Goal: Task Accomplishment & Management: Manage account settings

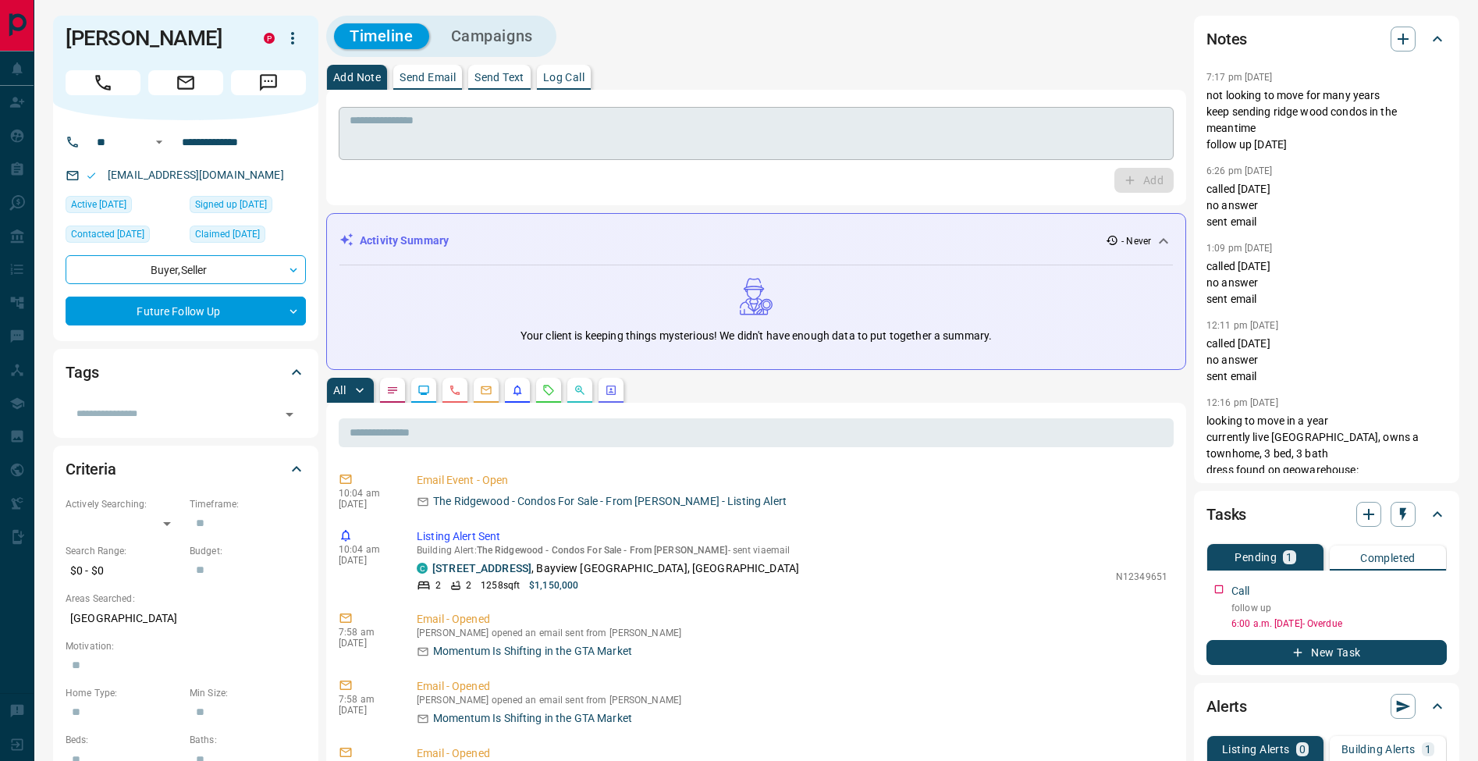
click at [497, 137] on textarea at bounding box center [756, 134] width 813 height 40
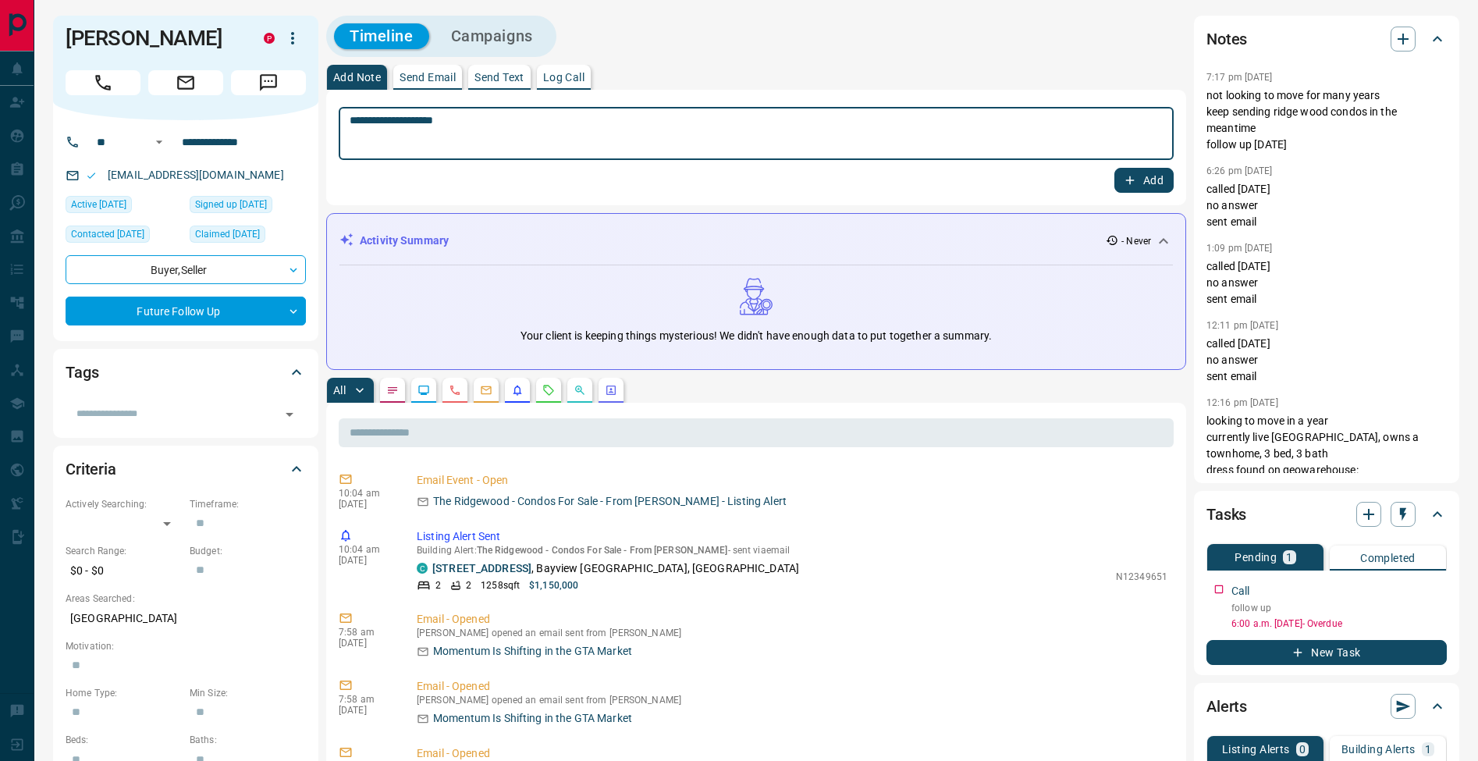
type textarea "**********"
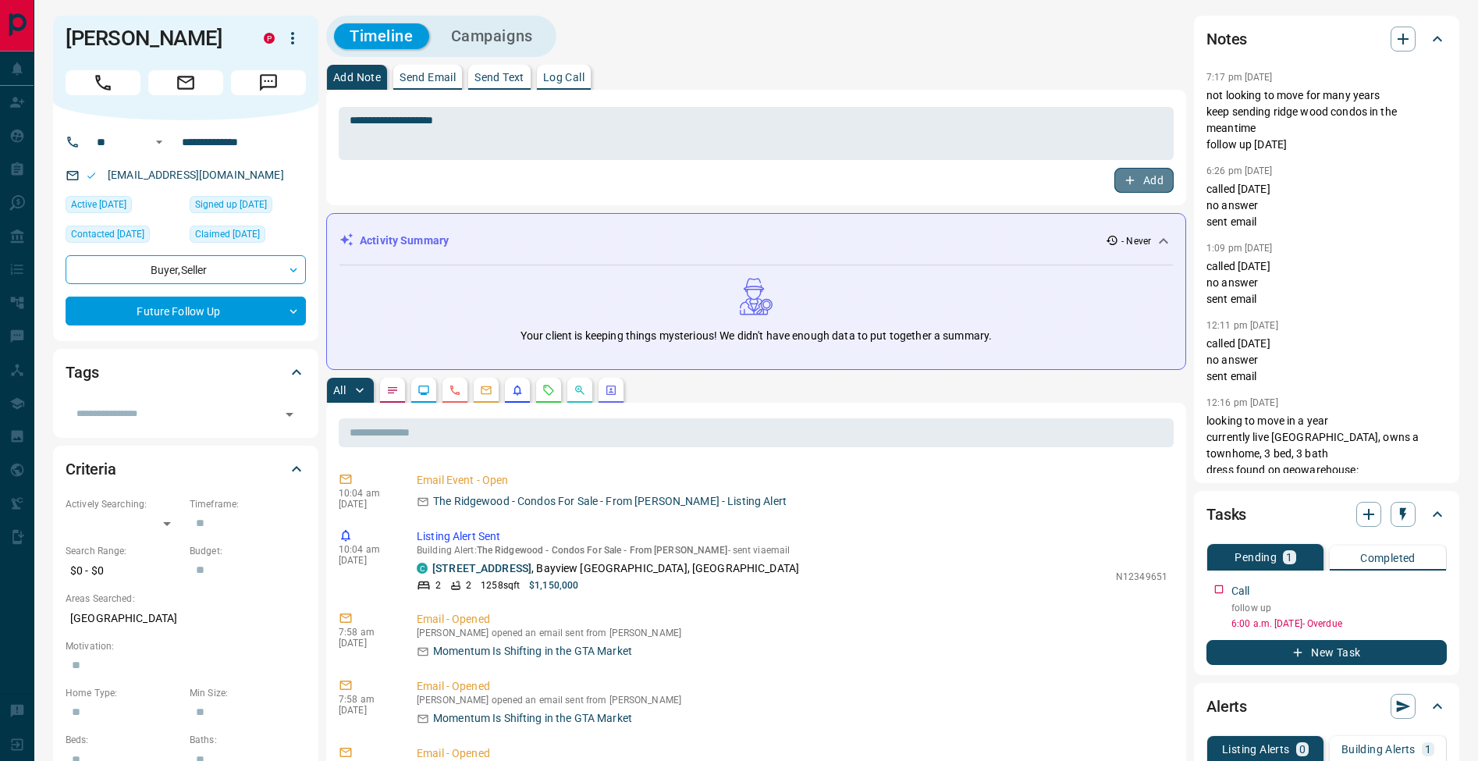
click at [1155, 183] on button "Add" at bounding box center [1143, 180] width 59 height 25
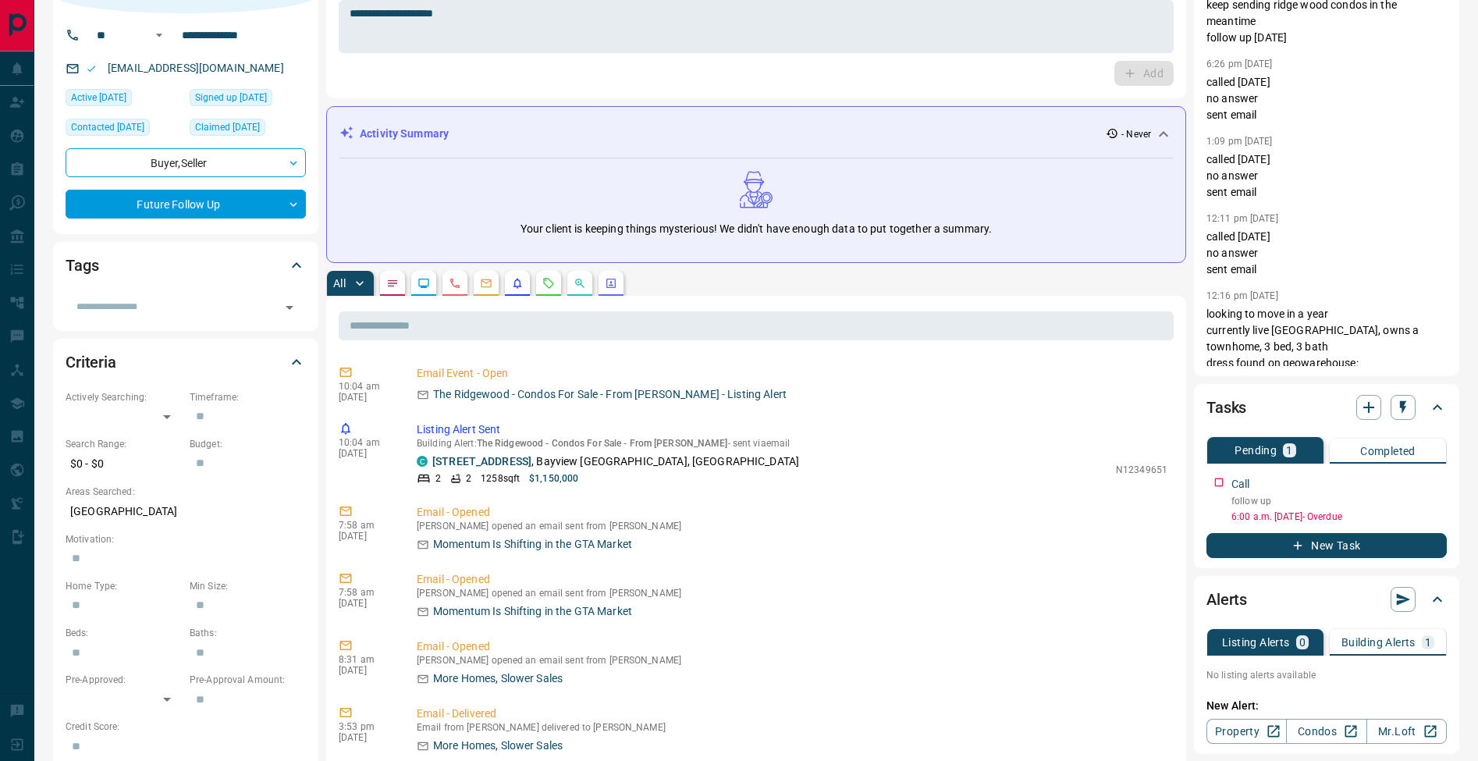
scroll to position [219, 0]
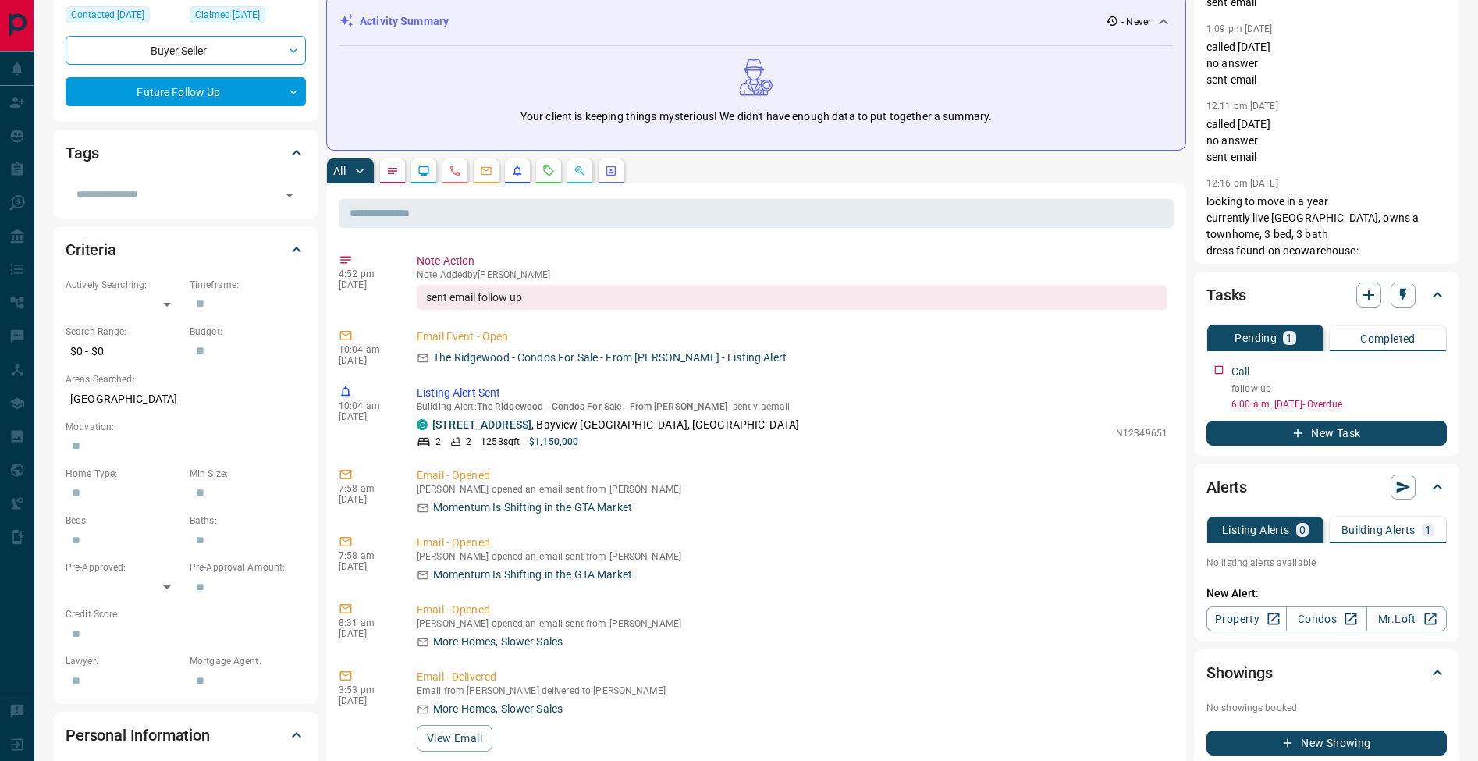
click at [1404, 525] on p "Building Alerts" at bounding box center [1378, 529] width 74 height 11
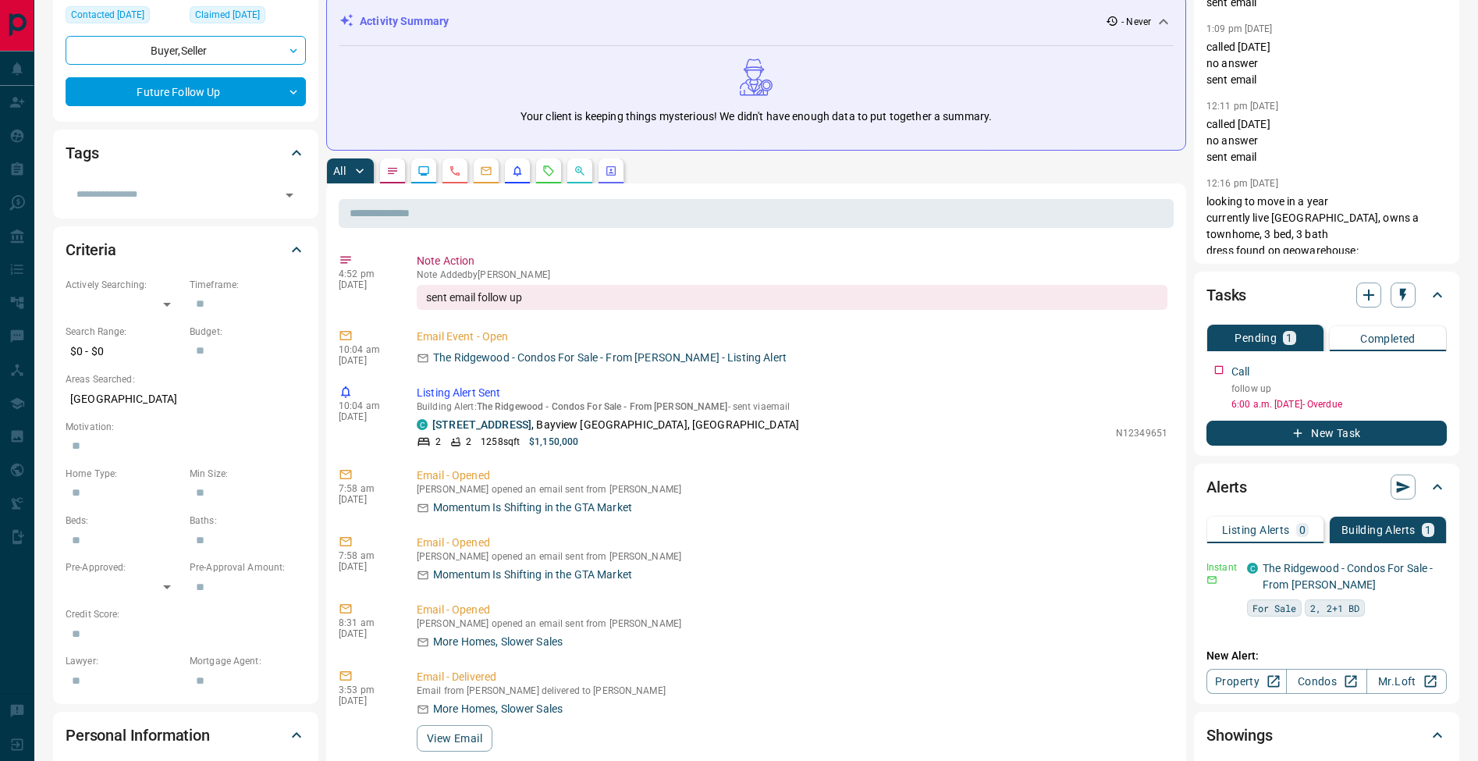
click at [1262, 529] on p "Listing Alerts" at bounding box center [1256, 529] width 68 height 11
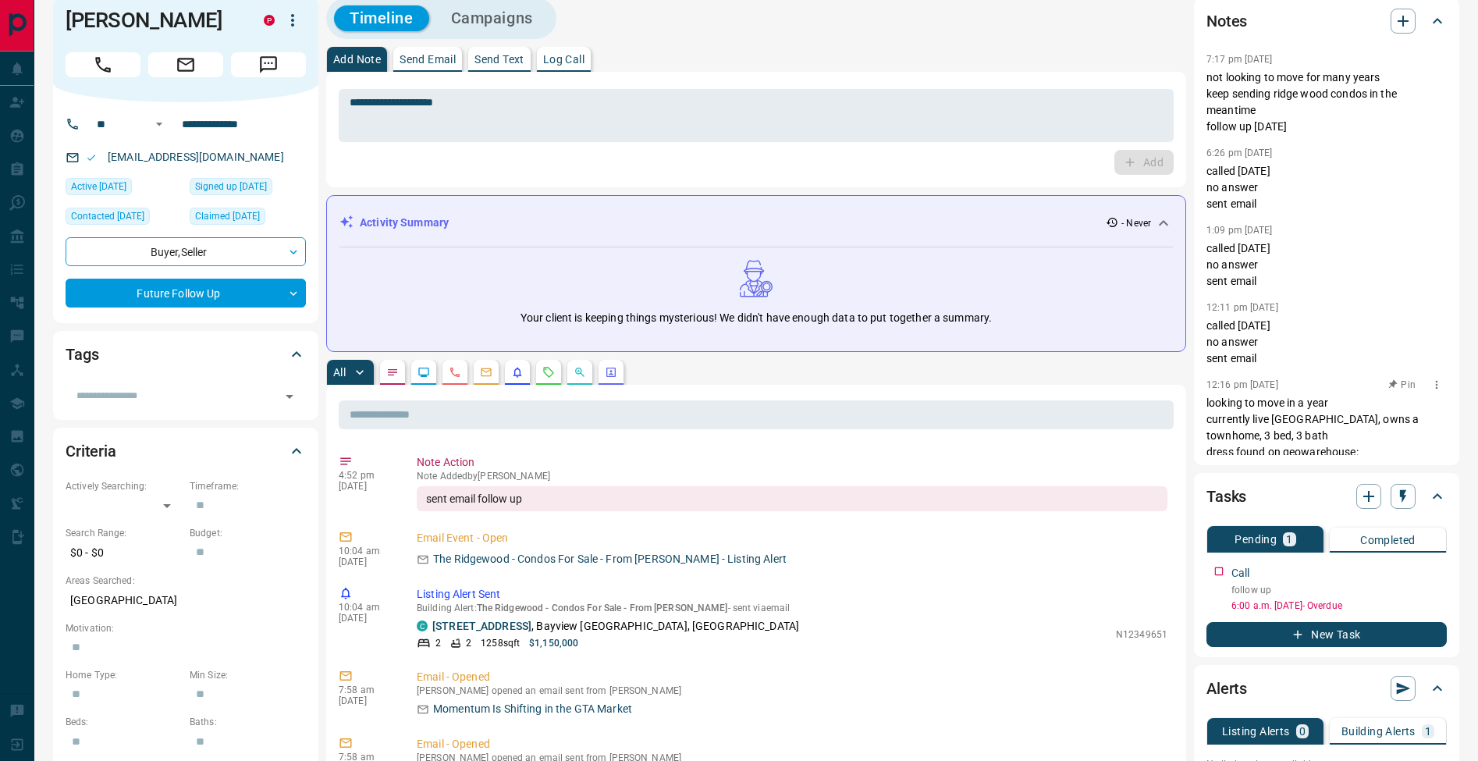
scroll to position [0, 0]
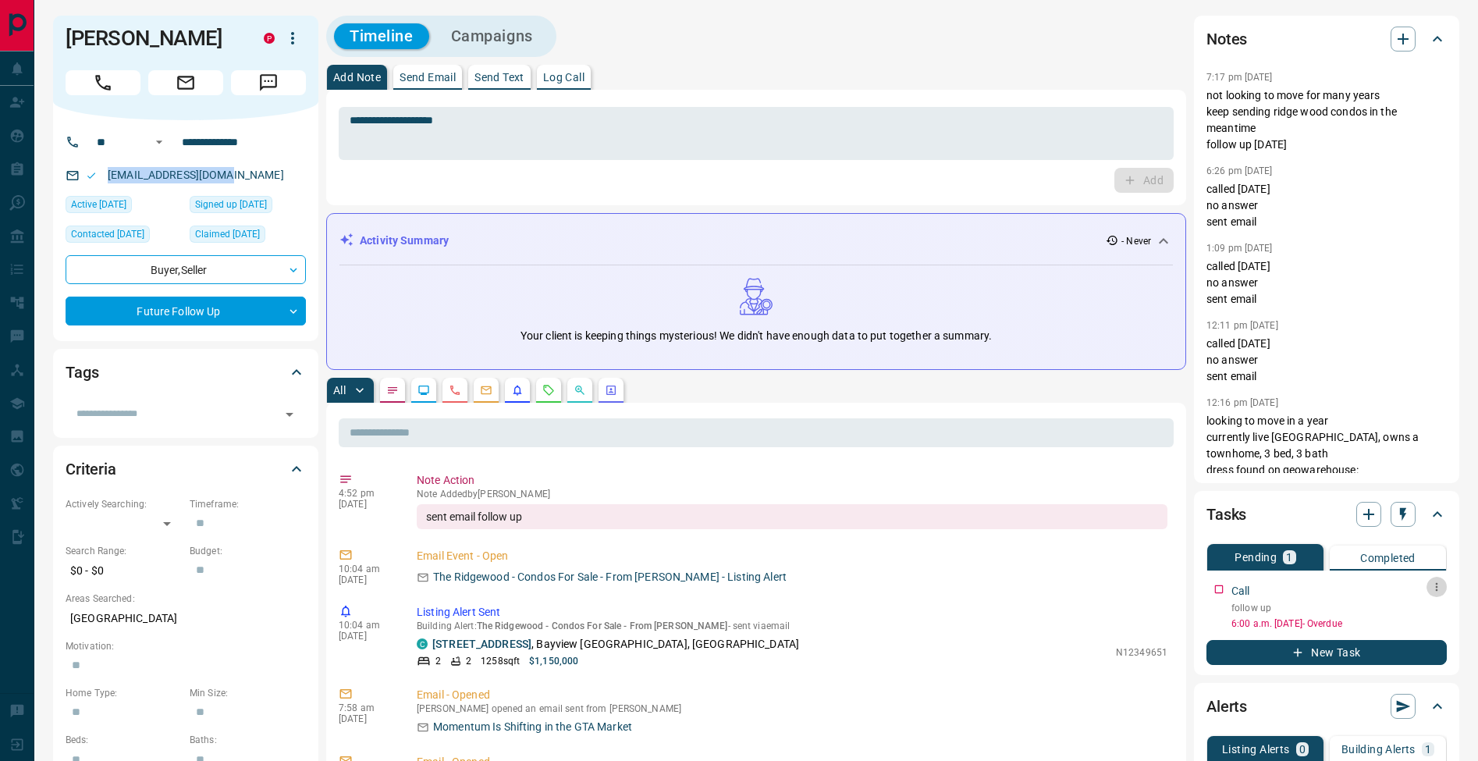
click at [1438, 588] on icon "button" at bounding box center [1436, 586] width 12 height 12
click at [1430, 615] on li "Edit" at bounding box center [1411, 616] width 69 height 23
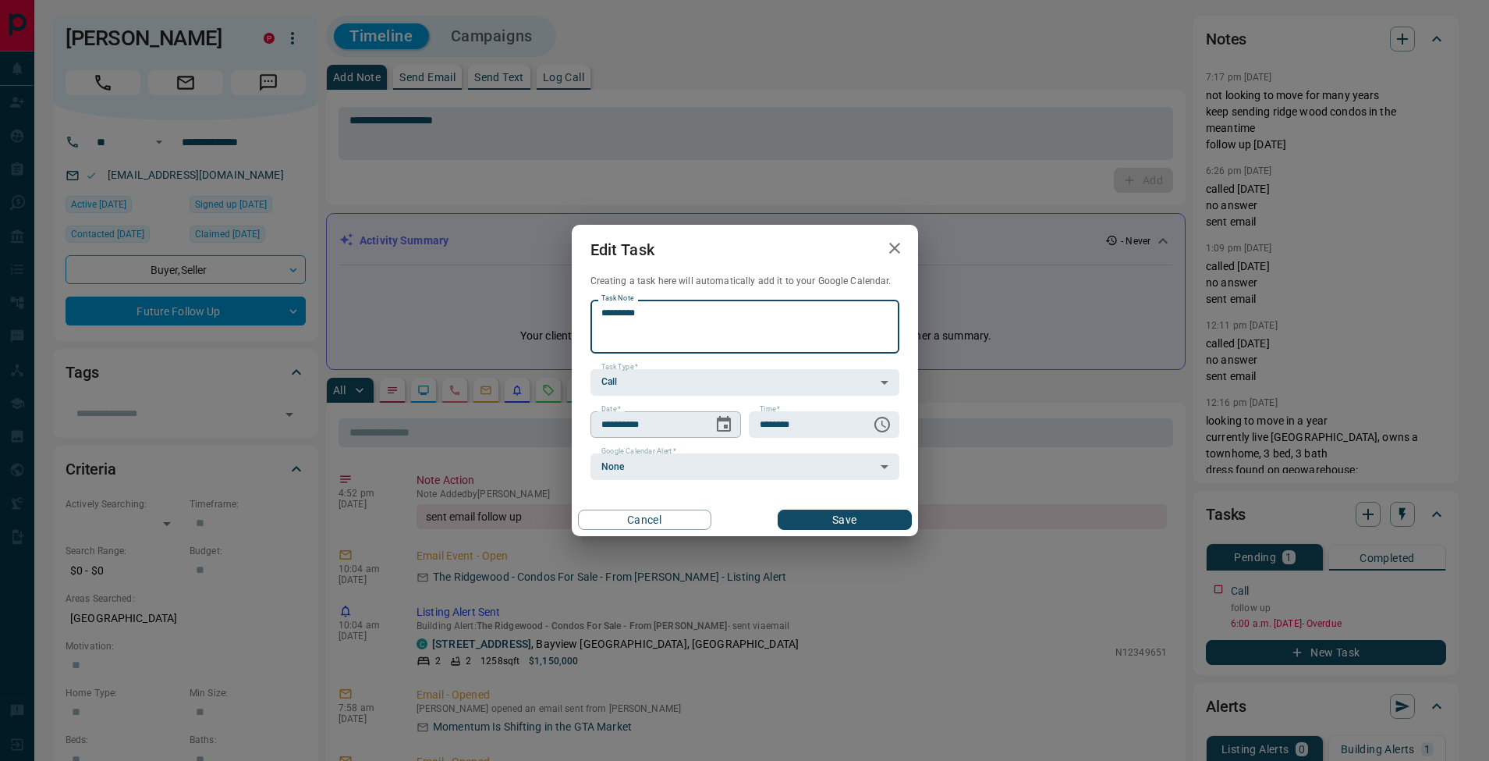
click at [730, 427] on icon "Choose date, selected date is Aug 13, 2025" at bounding box center [724, 424] width 14 height 16
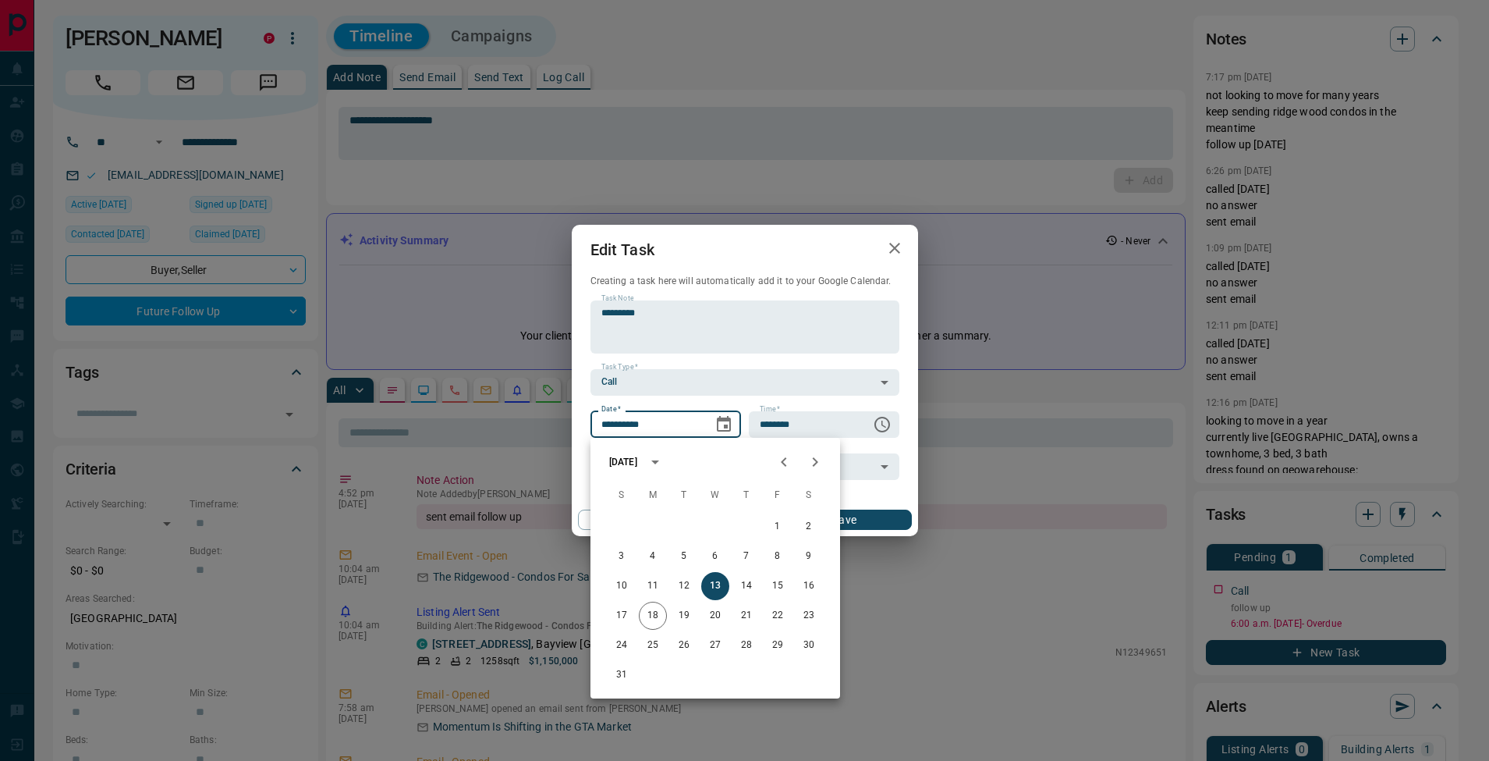
click at [820, 470] on icon "Next month" at bounding box center [815, 462] width 19 height 19
click at [717, 619] on button "19" at bounding box center [715, 616] width 28 height 28
type input "**********"
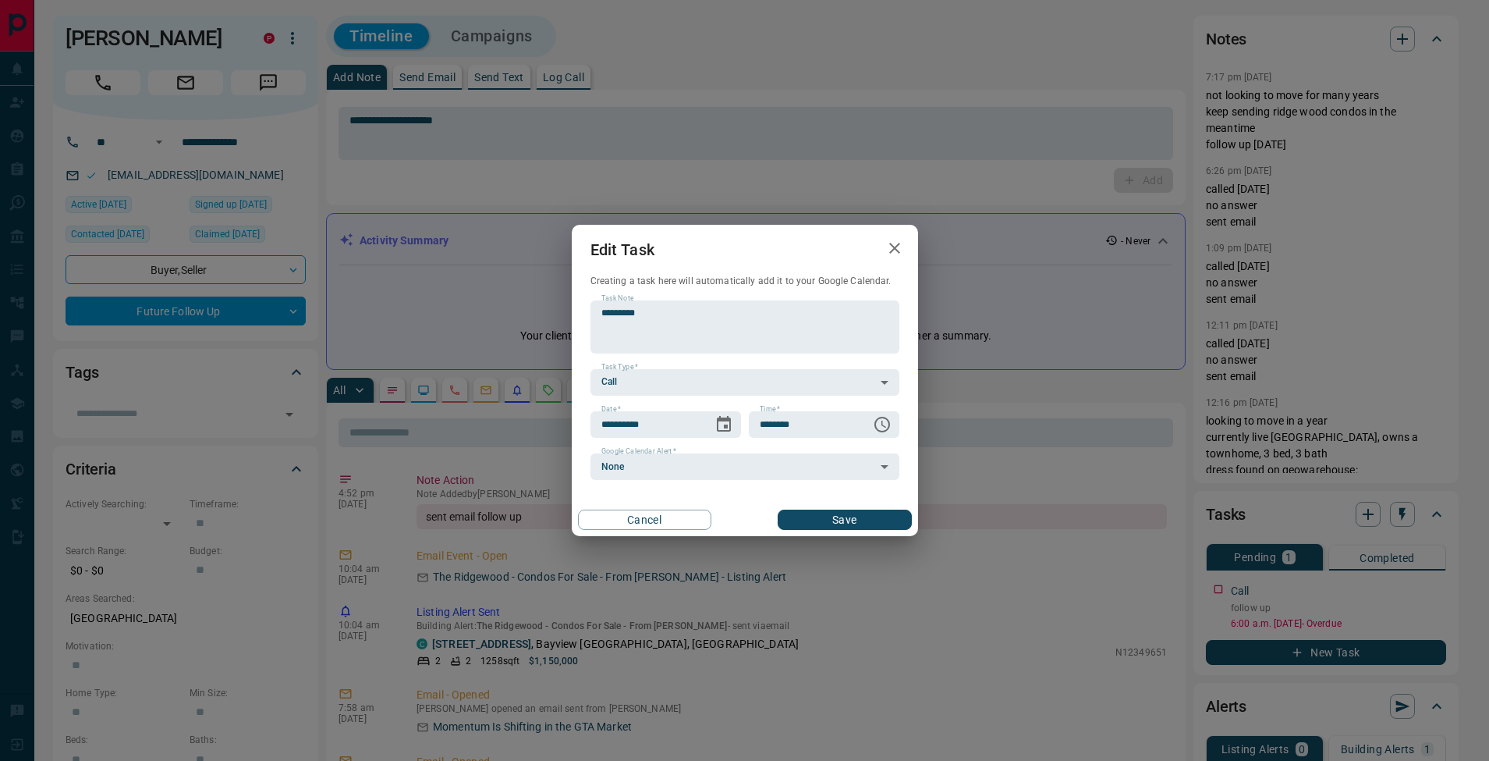
click at [882, 521] on button "Save" at bounding box center [844, 519] width 133 height 20
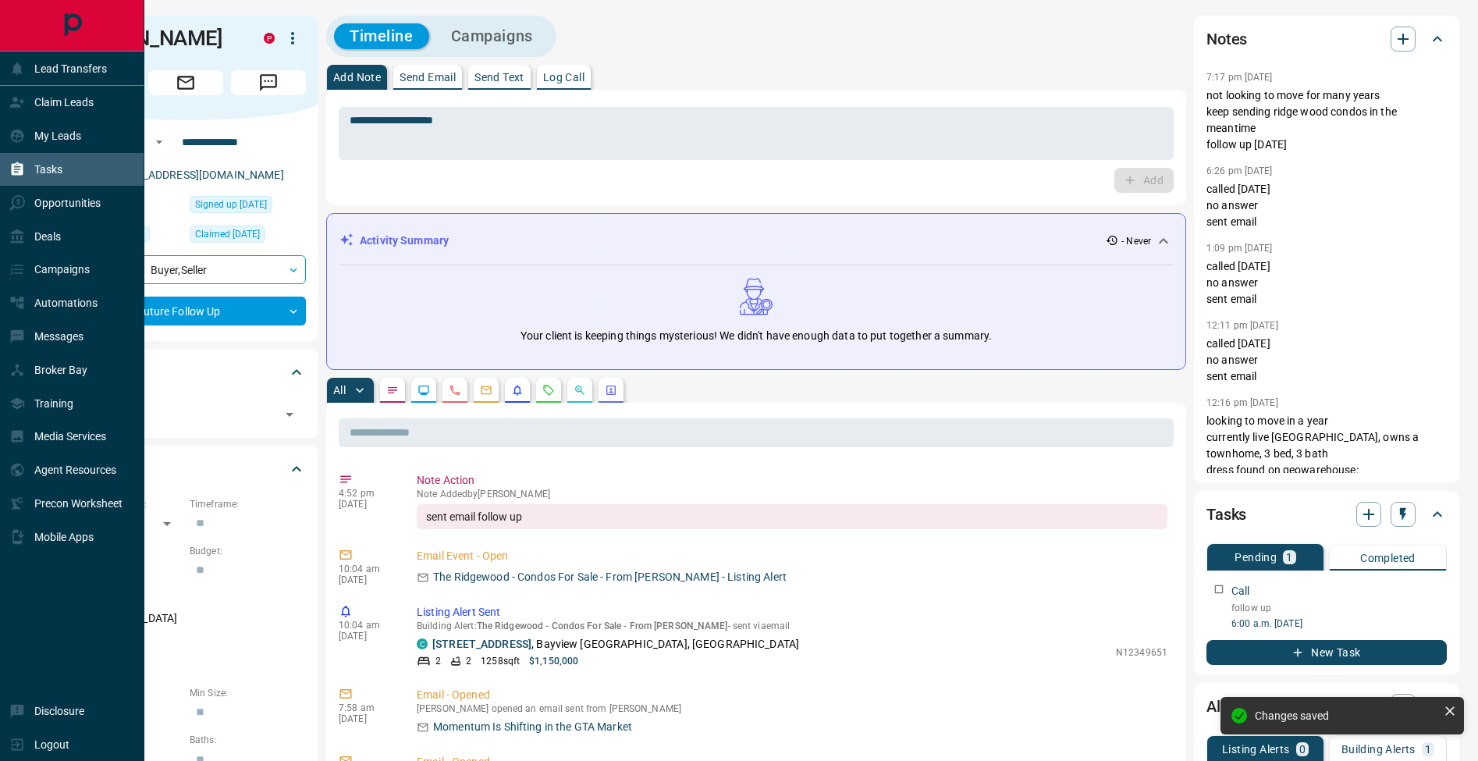
click at [16, 161] on div "Tasks" at bounding box center [35, 170] width 53 height 26
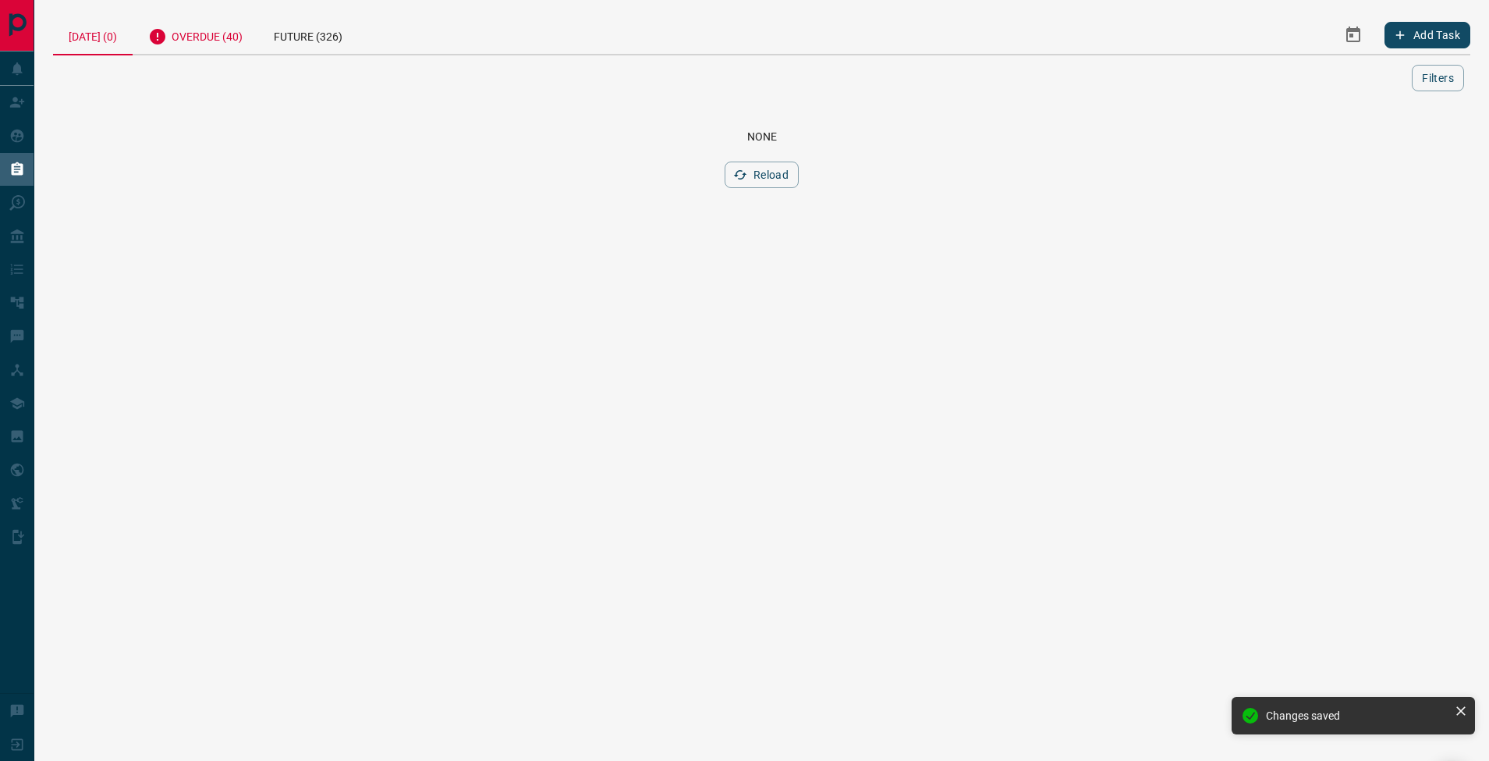
click at [203, 47] on div "Overdue (40)" at bounding box center [196, 35] width 126 height 38
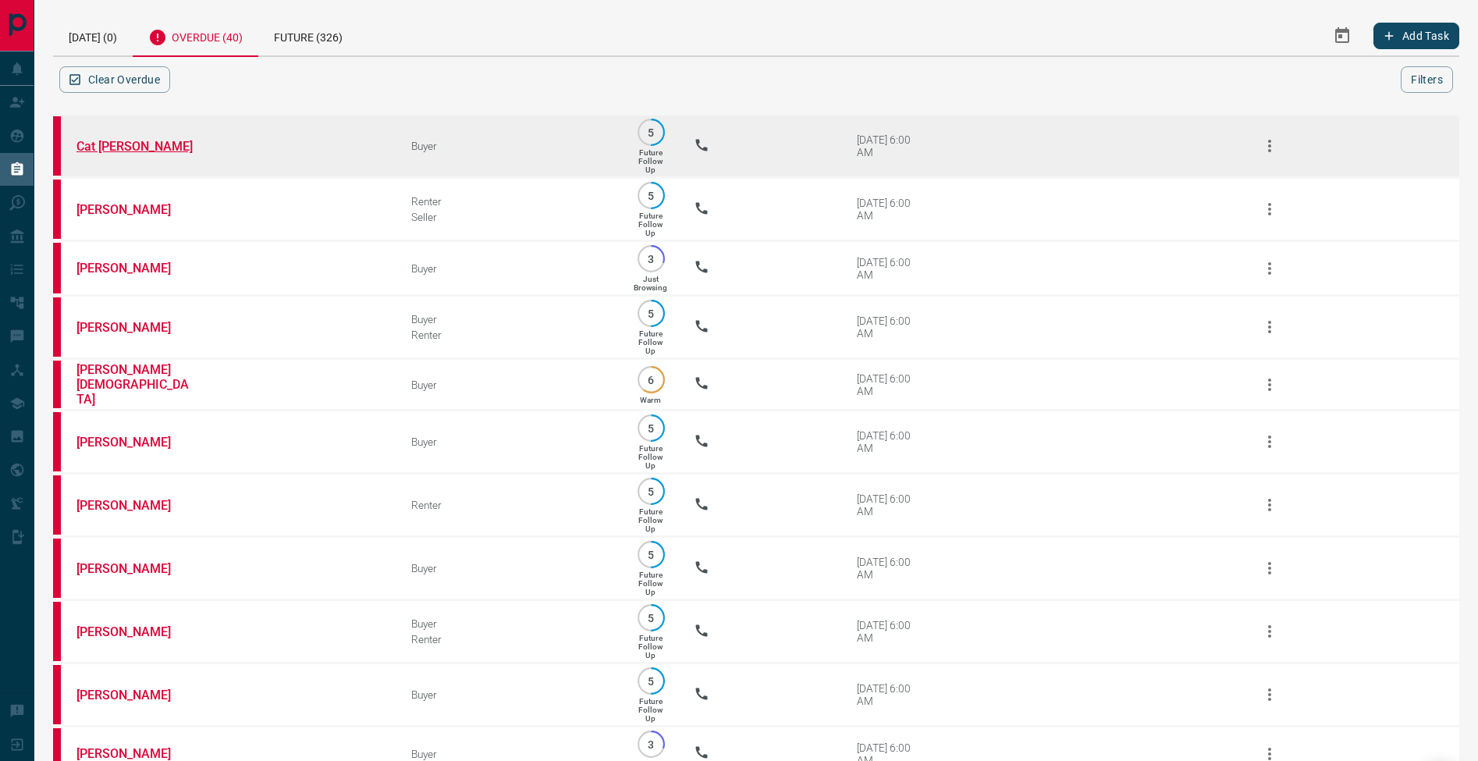
click at [103, 147] on link "Cat [PERSON_NAME]" at bounding box center [134, 146] width 117 height 15
